Goal: Ask a question

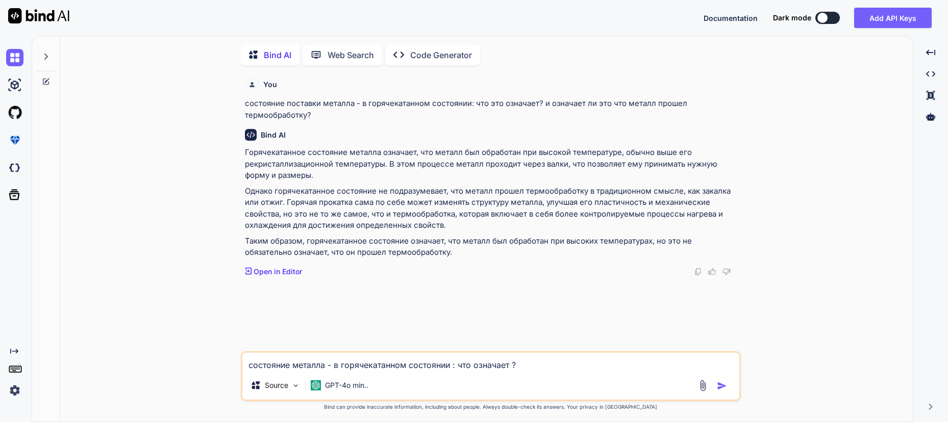
scroll to position [4, 0]
drag, startPoint x: 326, startPoint y: 337, endPoint x: 20, endPoint y: 299, distance: 307.8
click at [20, 299] on div "Created with Pixso. Bind AI Web Search Created with Pixso. Code Generator You с…" at bounding box center [474, 229] width 948 height 387
type textarea "ч"
type textarea "x"
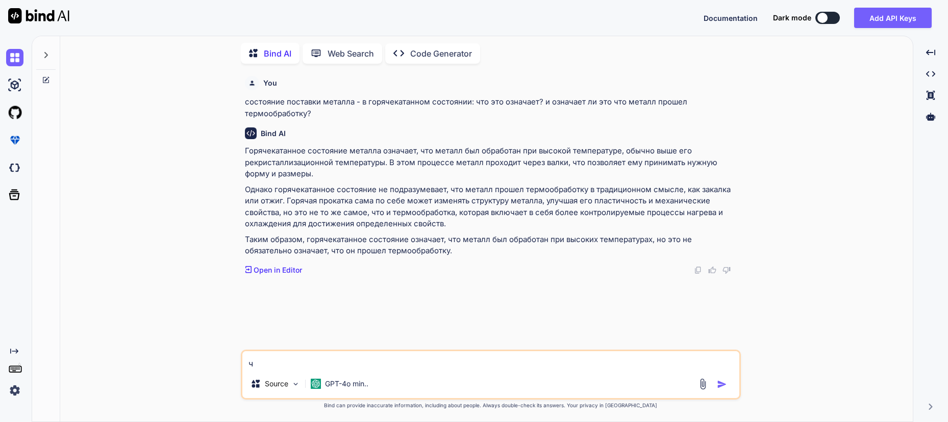
type textarea "че"
type textarea "x"
type textarea "чем"
type textarea "x"
type textarea "чем"
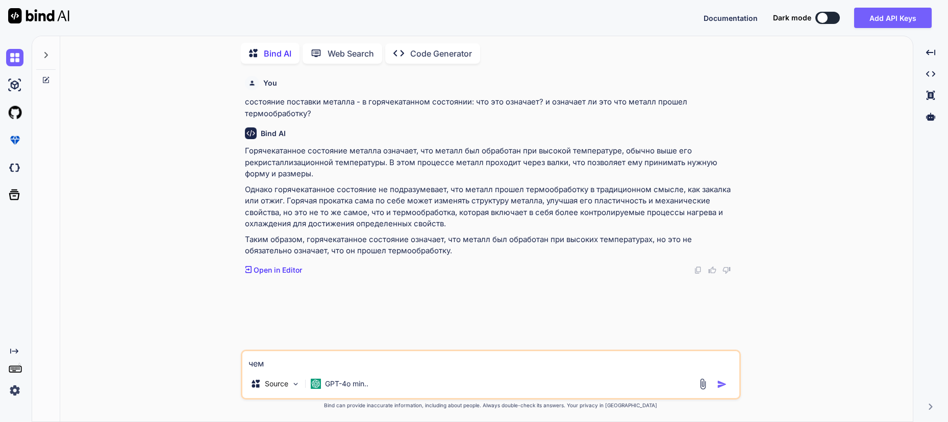
type textarea "x"
type textarea "чем м"
type textarea "x"
type textarea "чем мо"
type textarea "x"
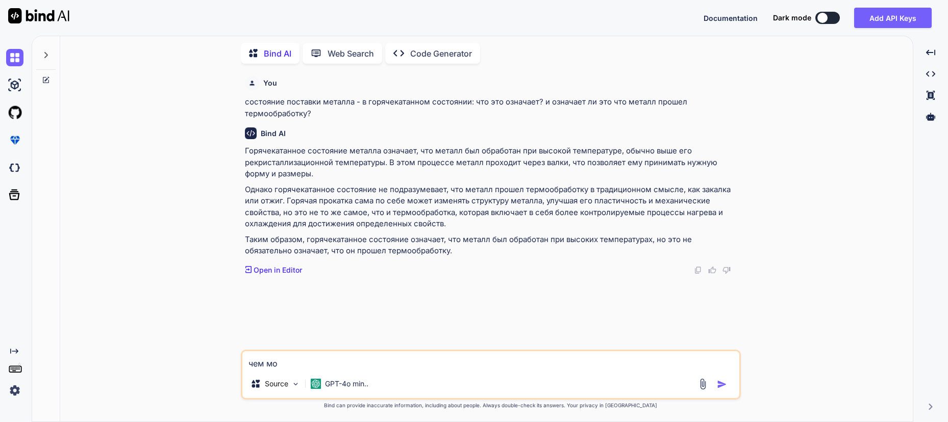
type textarea "чем мож"
type textarea "x"
type textarea "чем можн"
type textarea "x"
type textarea "чем можно"
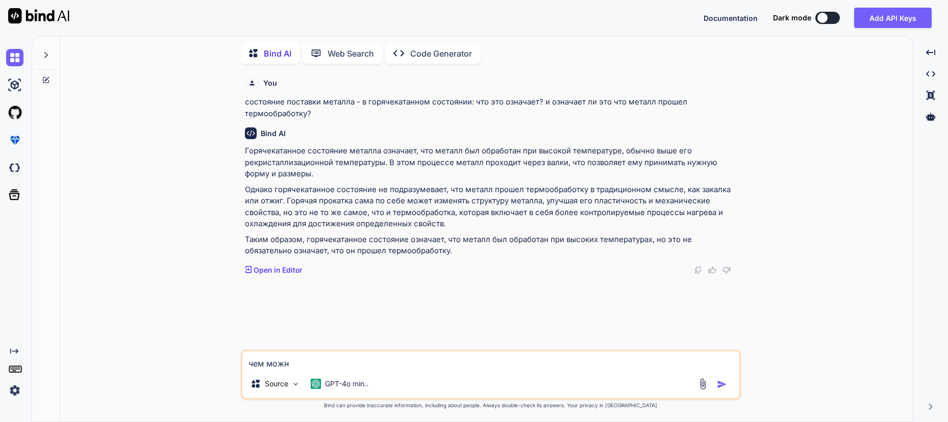
type textarea "x"
type textarea "чем можно"
type textarea "x"
type textarea "чем можно з"
type textarea "x"
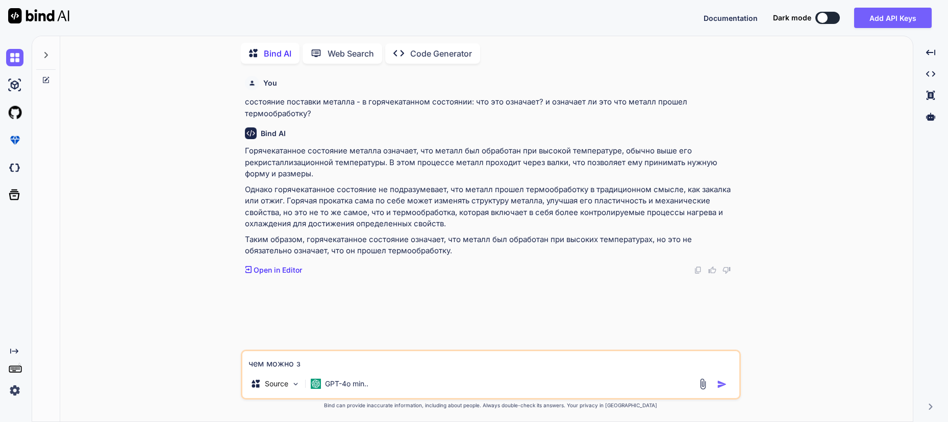
type textarea "чем можно за"
type textarea "x"
type textarea "чем можно зан"
type textarea "x"
type textarea "чем можно зани"
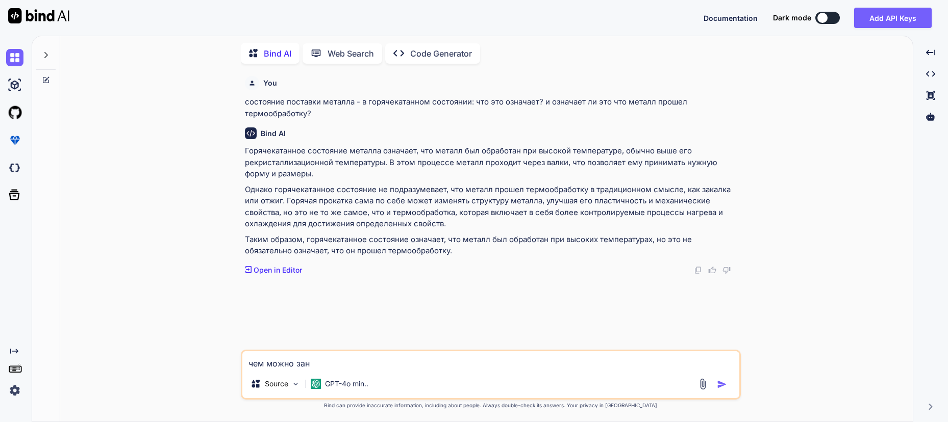
type textarea "x"
type textarea "чем можно заним"
type textarea "x"
type textarea "чем можно занима"
type textarea "x"
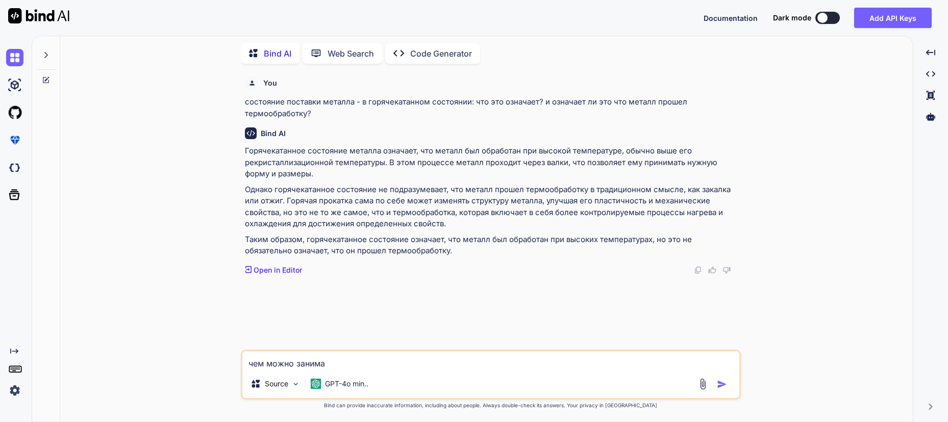
type textarea "чем можно занимат"
type textarea "x"
type textarea "чем можно занимать"
type textarea "x"
type textarea "чем можно заниматьс"
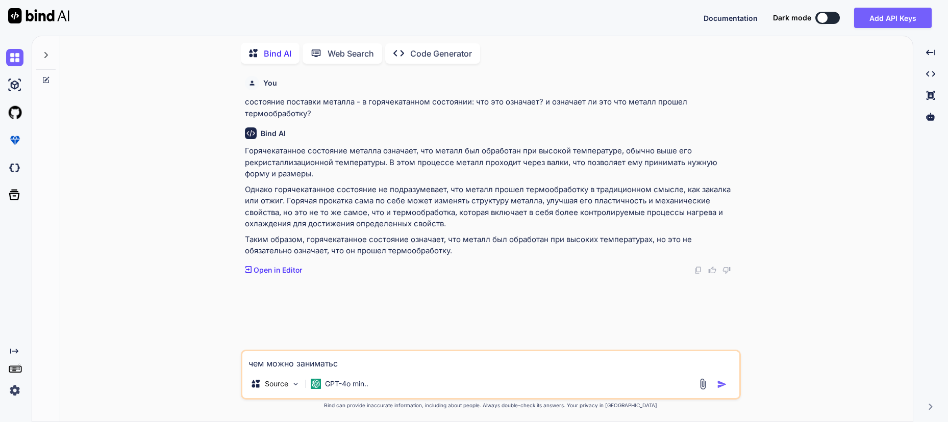
type textarea "x"
type textarea "чем можно заниматься"
type textarea "x"
type textarea "чем можно заниматься"
type textarea "x"
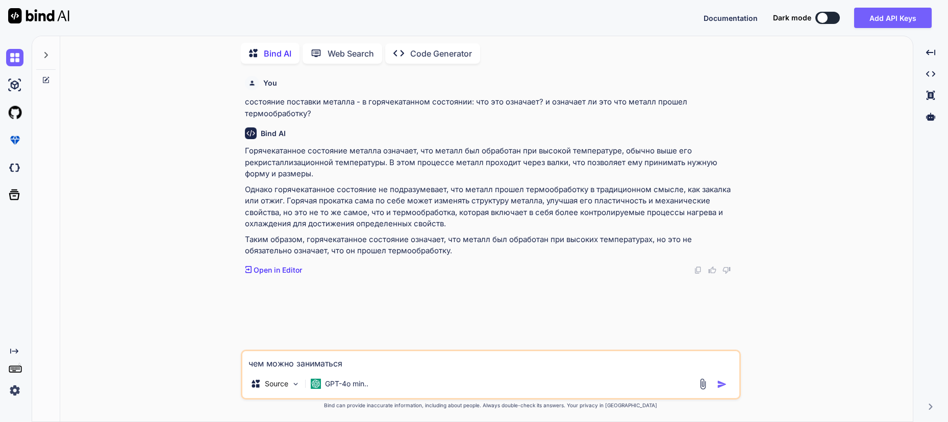
type textarea "чем можно заниматься в"
type textarea "x"
type textarea "чем можно заниматься в"
type textarea "x"
type textarea "чем можно заниматься в с"
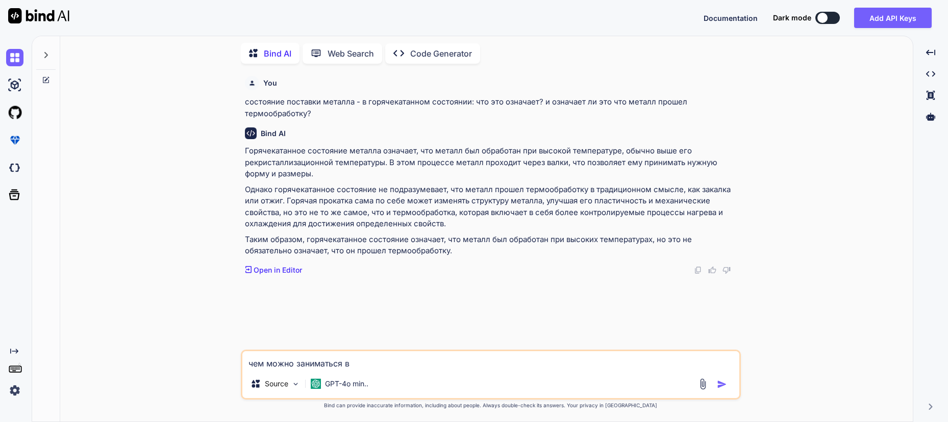
type textarea "x"
type textarea "чем можно заниматься в ст"
type textarea "x"
type textarea "чем можно заниматься в ста"
type textarea "x"
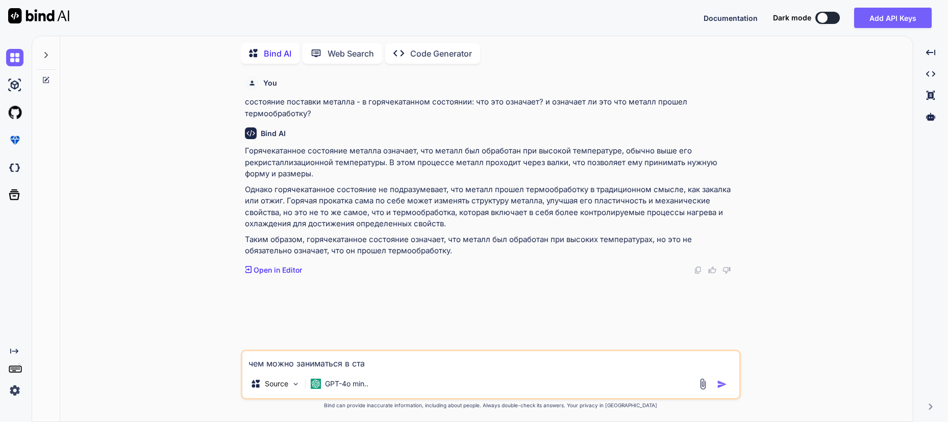
type textarea "чем можно заниматься в стар"
type textarea "x"
type textarea "чем можно заниматься в старо"
type textarea "x"
type textarea "чем можно заниматься в старос"
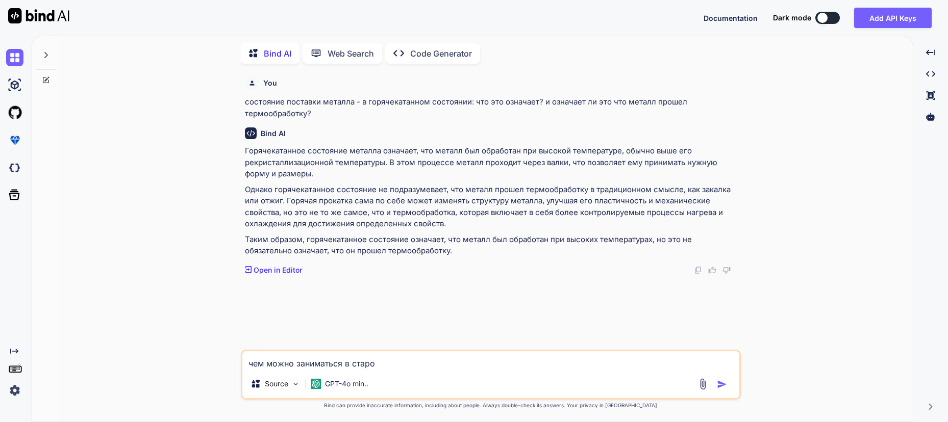
type textarea "x"
type textarea "чем можно заниматься в старост"
type textarea "x"
type textarea "чем можно заниматься в старости"
type textarea "x"
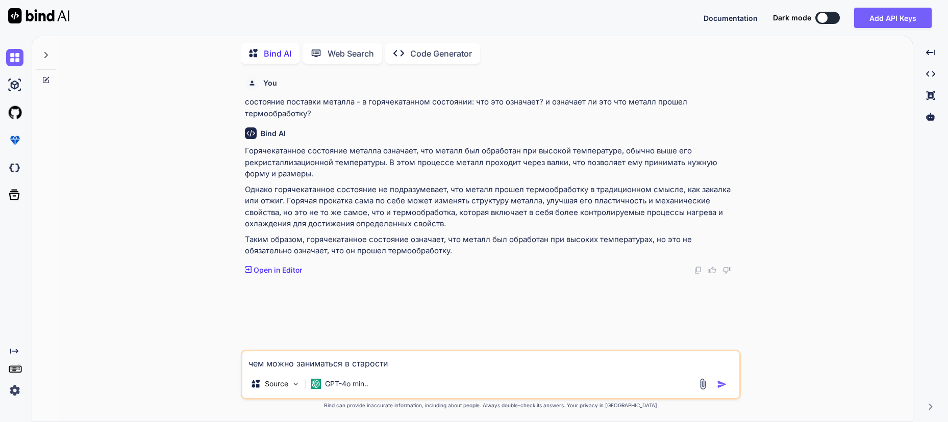
type textarea "чем можно заниматься в старости"
type textarea "x"
type textarea "чем можно заниматься в старости ч"
type textarea "x"
type textarea "чем можно заниматься в старости чт"
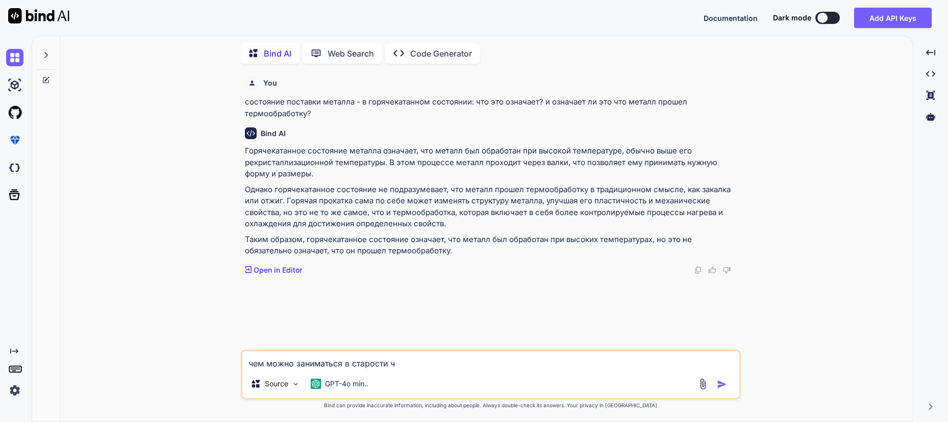
type textarea "x"
type textarea "чем можно заниматься в старости что"
type textarea "x"
type textarea "чем можно заниматься в старости чтоб"
type textarea "x"
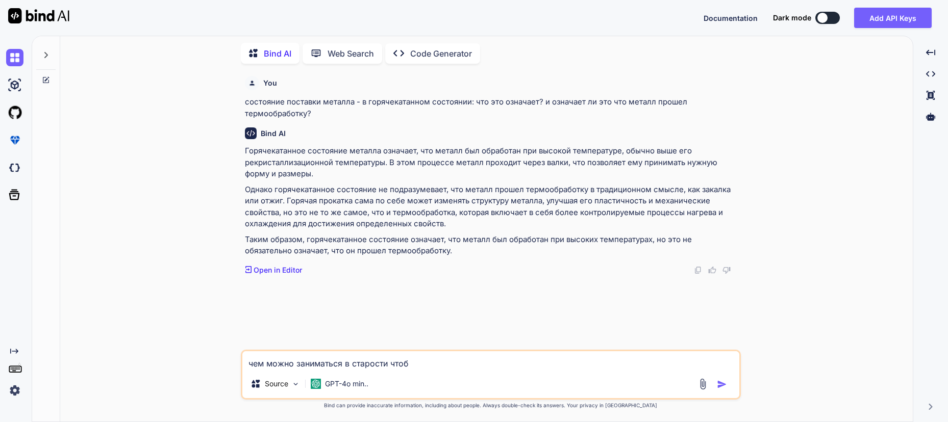
type textarea "чем можно заниматься в старости чтоб"
type textarea "x"
type textarea "чем можно заниматься в старости чтоб"
type textarea "x"
type textarea "чем можно заниматься в старости чтобф"
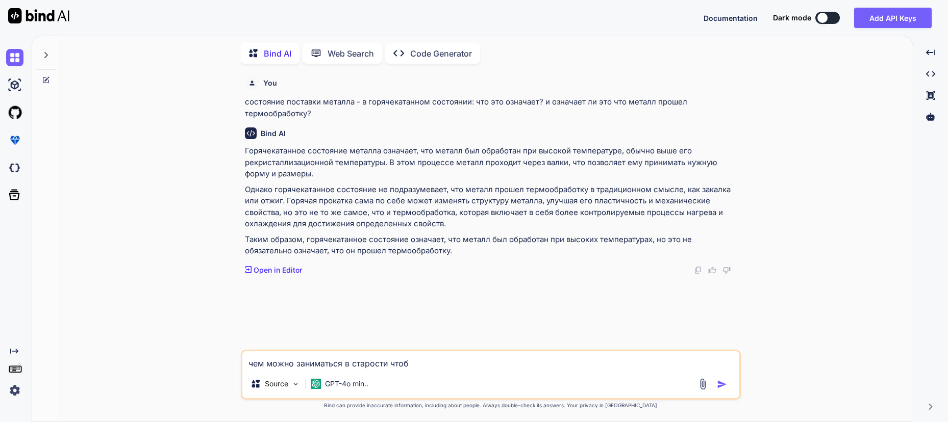
type textarea "x"
type textarea "чем можно заниматься в старости чтобф"
type textarea "x"
type textarea "чем можно заниматься в старости чтобф"
type textarea "x"
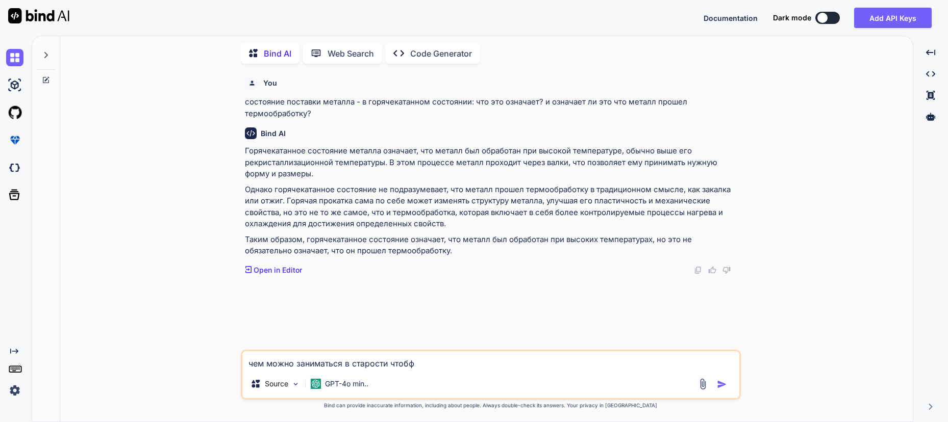
type textarea "чем можно заниматься в старости чтоб"
type textarea "x"
type textarea "чем можно заниматься в старости чтобы"
type textarea "x"
type textarea "чем можно заниматься в старости чтобы"
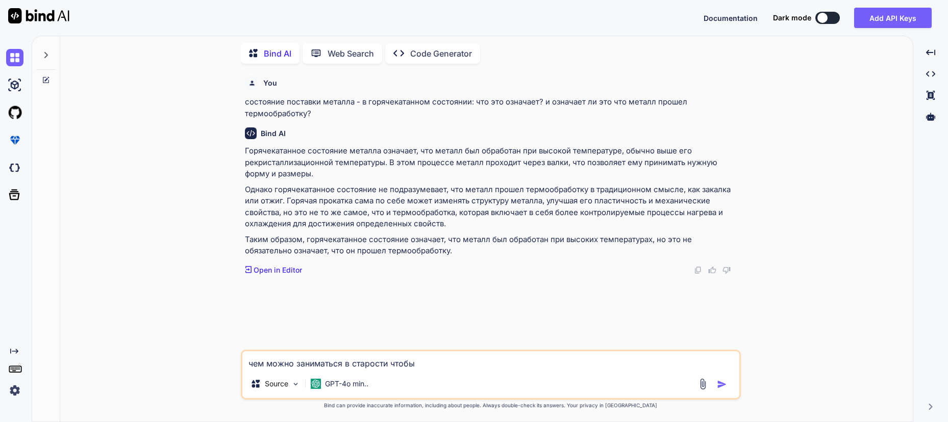
type textarea "x"
type textarea "чем можно заниматься в старости чтобы [PERSON_NAME]"
type textarea "x"
type textarea "чем можно заниматься в старости чтобы не"
type textarea "x"
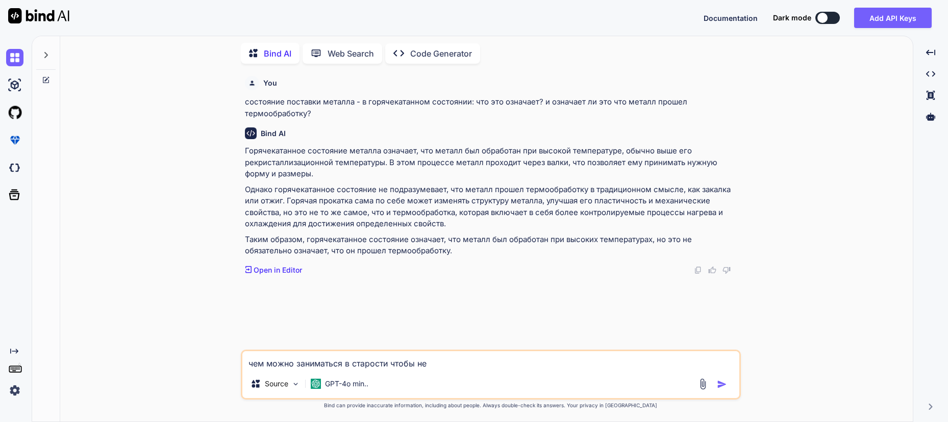
type textarea "чем можно заниматься в старости чтобы не"
type textarea "x"
type textarea "чем можно заниматься в старости чтобы не н"
type textarea "x"
type textarea "чем можно заниматься в старости чтобы не на"
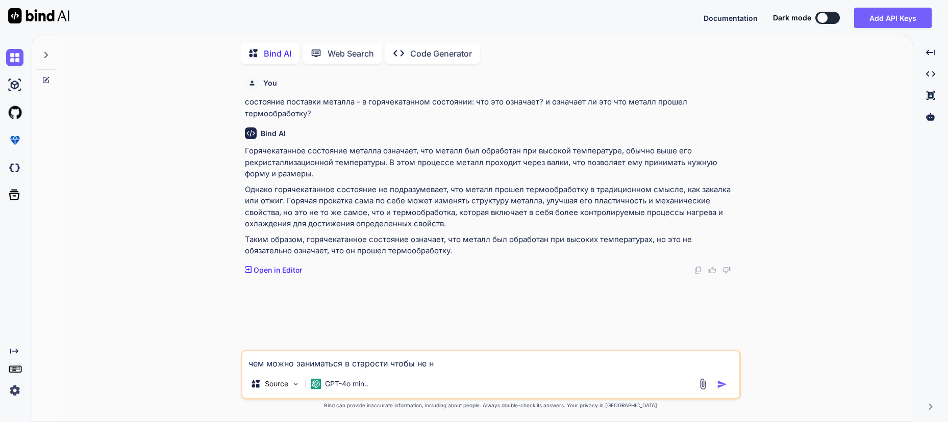
type textarea "x"
type textarea "чем можно заниматься в старости чтобы не над"
type textarea "x"
type textarea "чем можно заниматься в старости чтобы не надо"
type textarea "x"
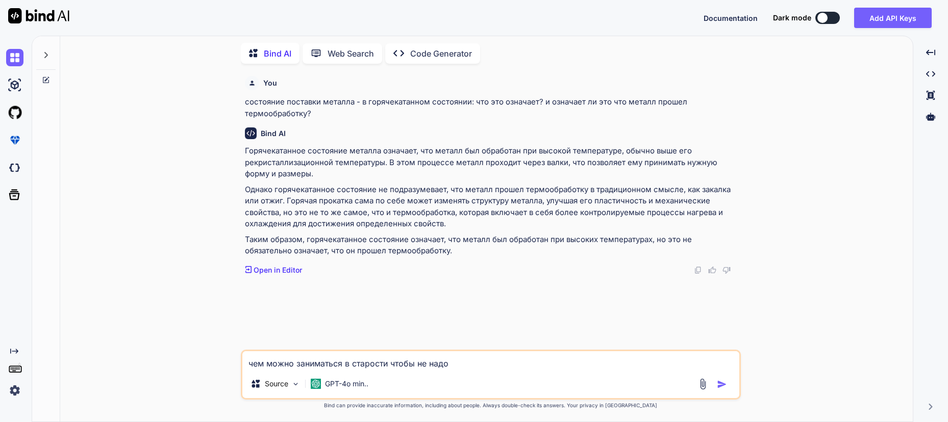
type textarea "чем можно заниматься в старости чтобы не надое"
type textarea "x"
type textarea "чем можно заниматься в старости чтобы не надоелд"
type textarea "x"
type textarea "чем можно заниматься в старости чтобы не надоелдо"
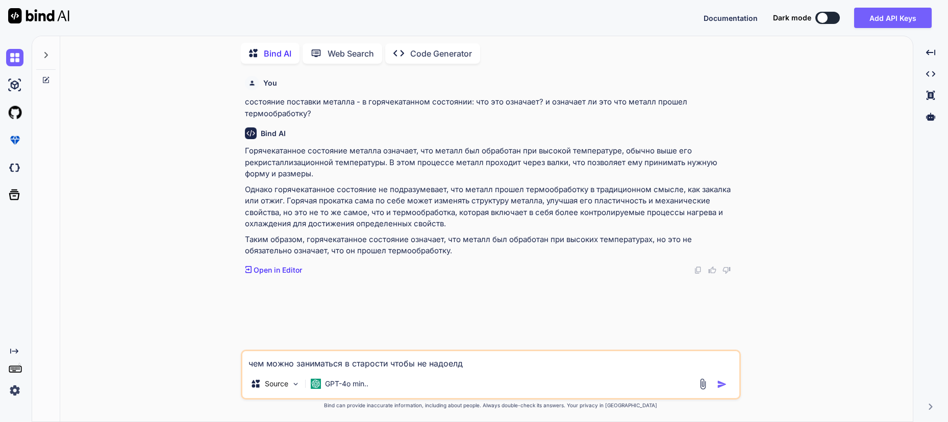
type textarea "x"
type textarea "чем можно заниматься в старости чтобы не надоелд"
type textarea "x"
type textarea "чем можно заниматься в старости чтобы не надоел"
type textarea "x"
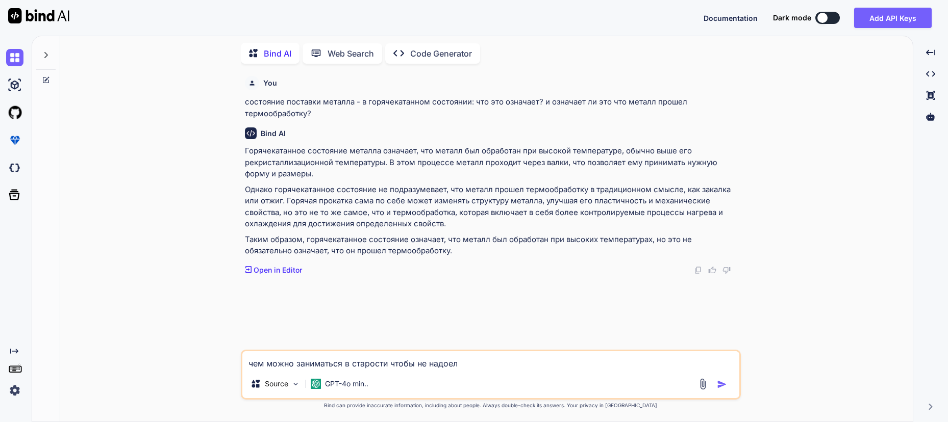
type textarea "чем можно заниматься в старости чтобы не надоело"
type textarea "x"
type textarea "чем можно заниматься в старости чтобы не надоело"
type textarea "x"
type textarea "чем можно заниматься в старости чтобы не надоело ?"
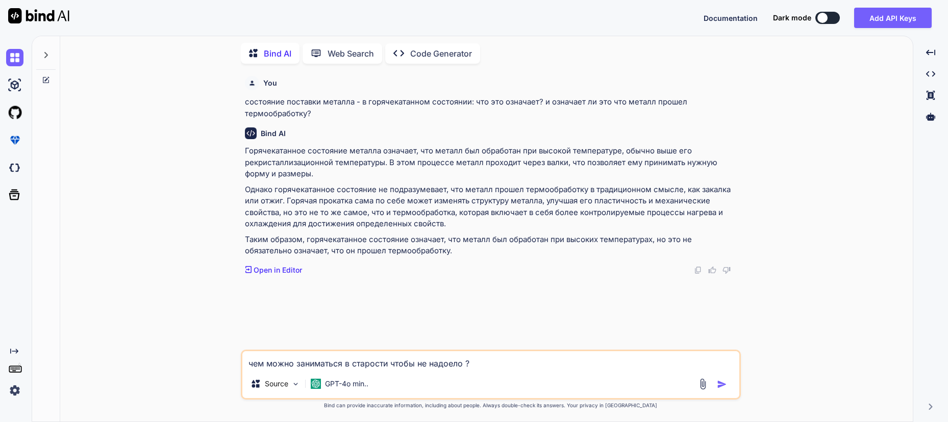
type textarea "x"
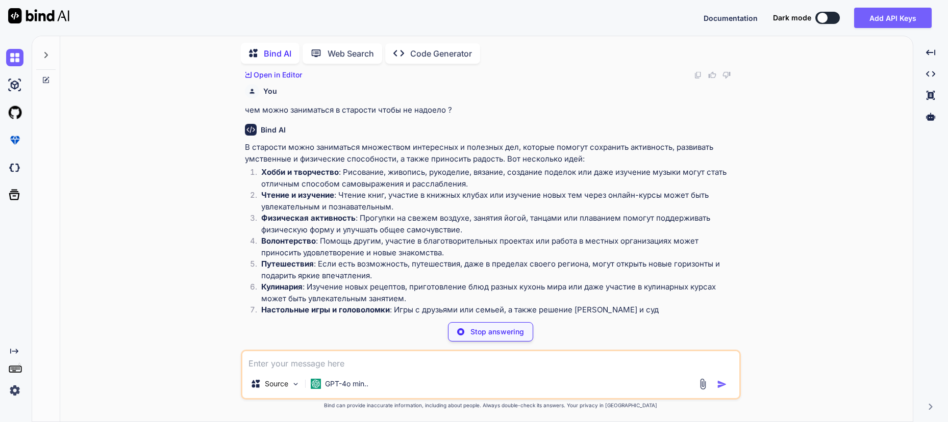
scroll to position [218, 0]
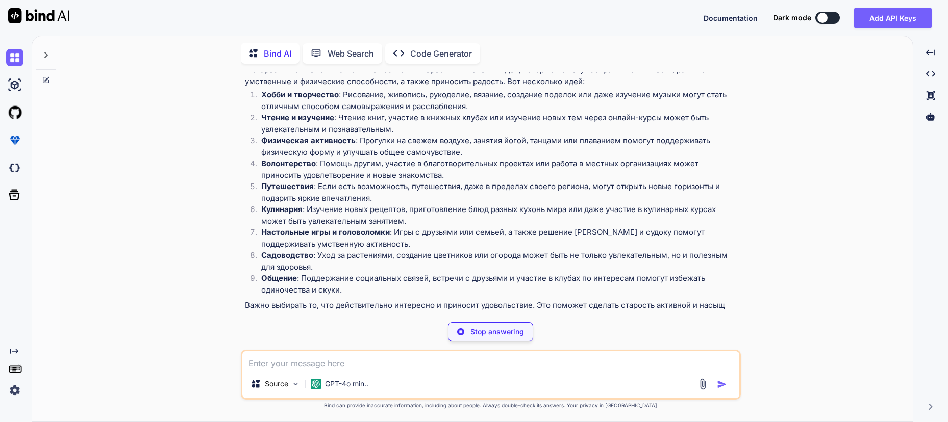
type textarea "x"
